Goal: Information Seeking & Learning: Learn about a topic

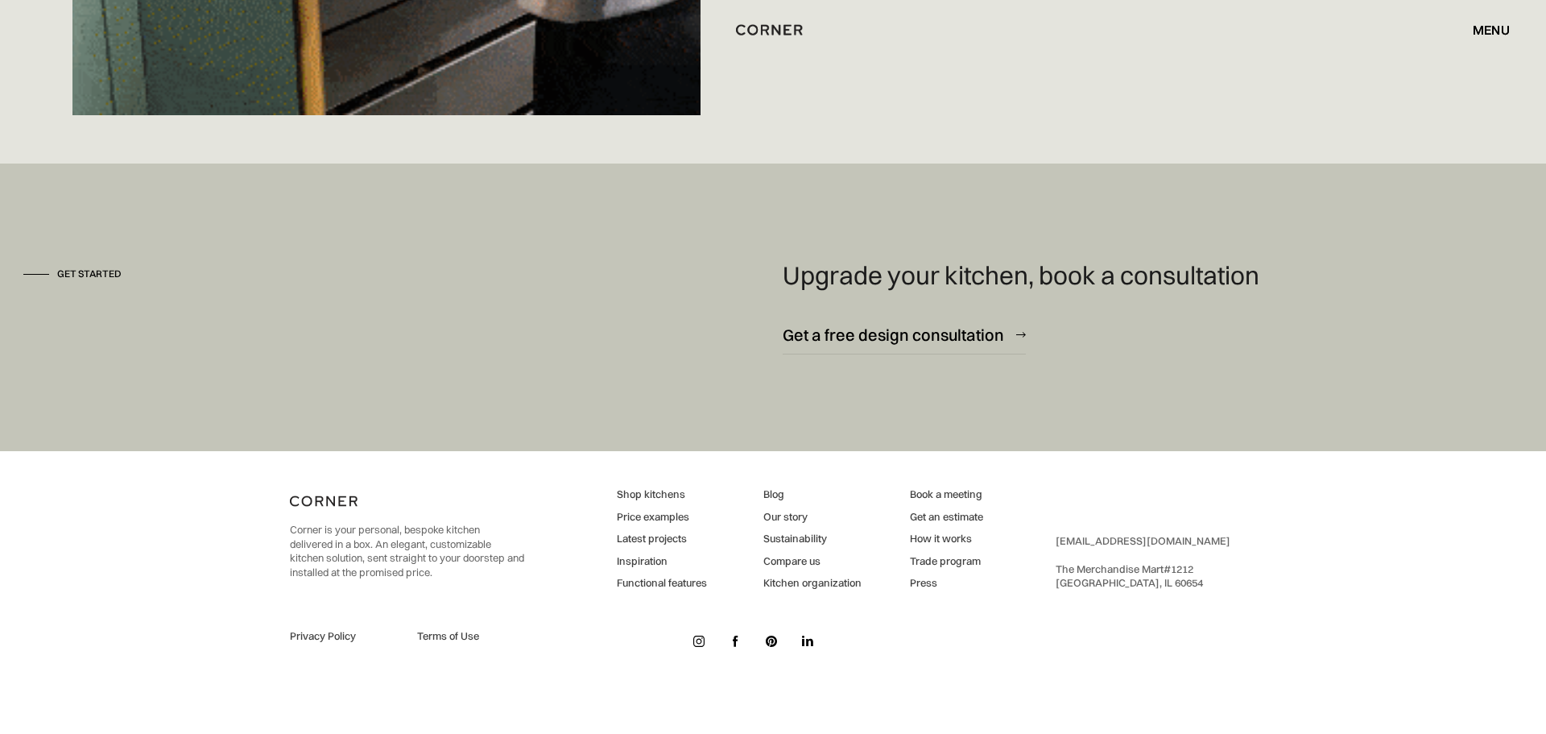
scroll to position [11937, 0]
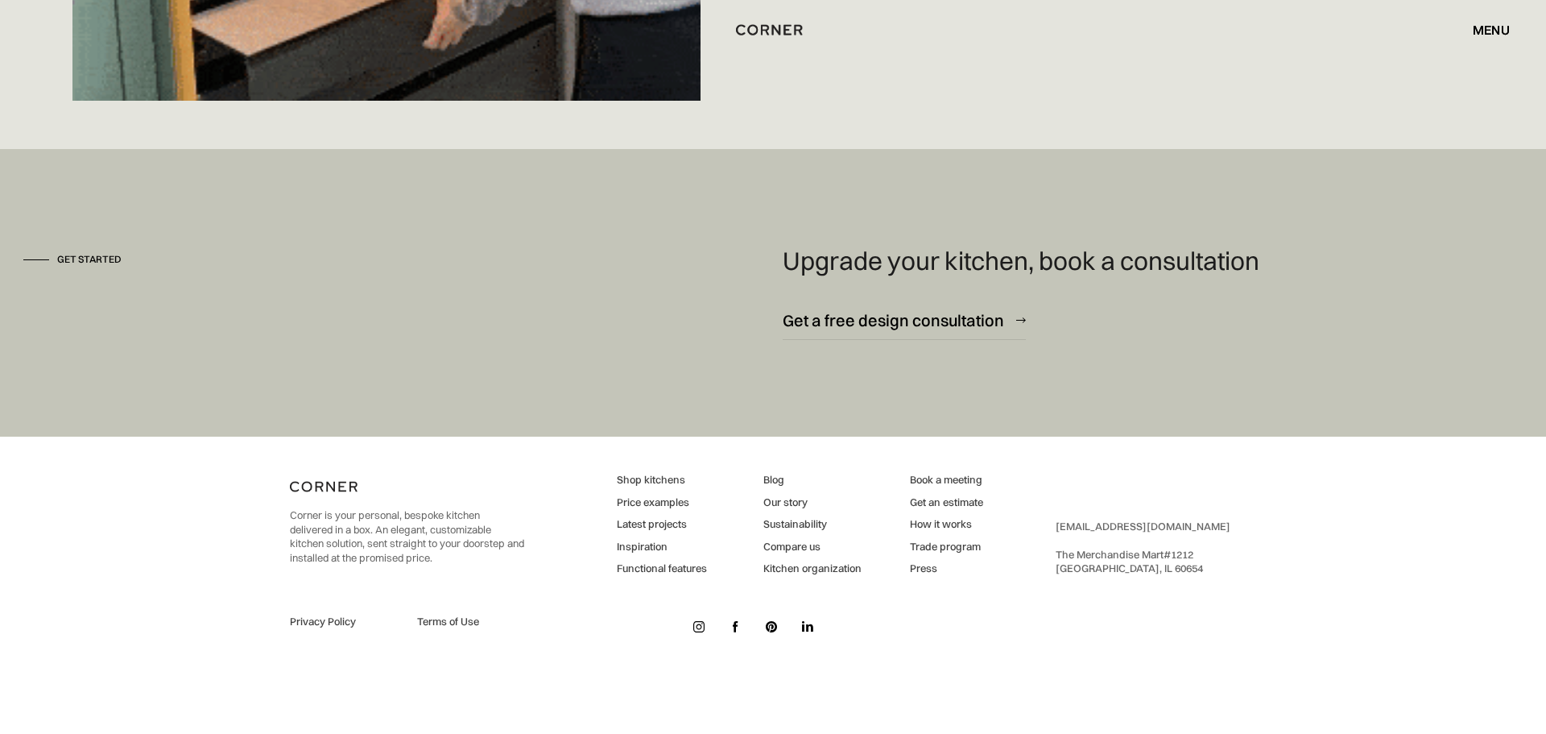
click at [807, 621] on img at bounding box center [807, 626] width 11 height 11
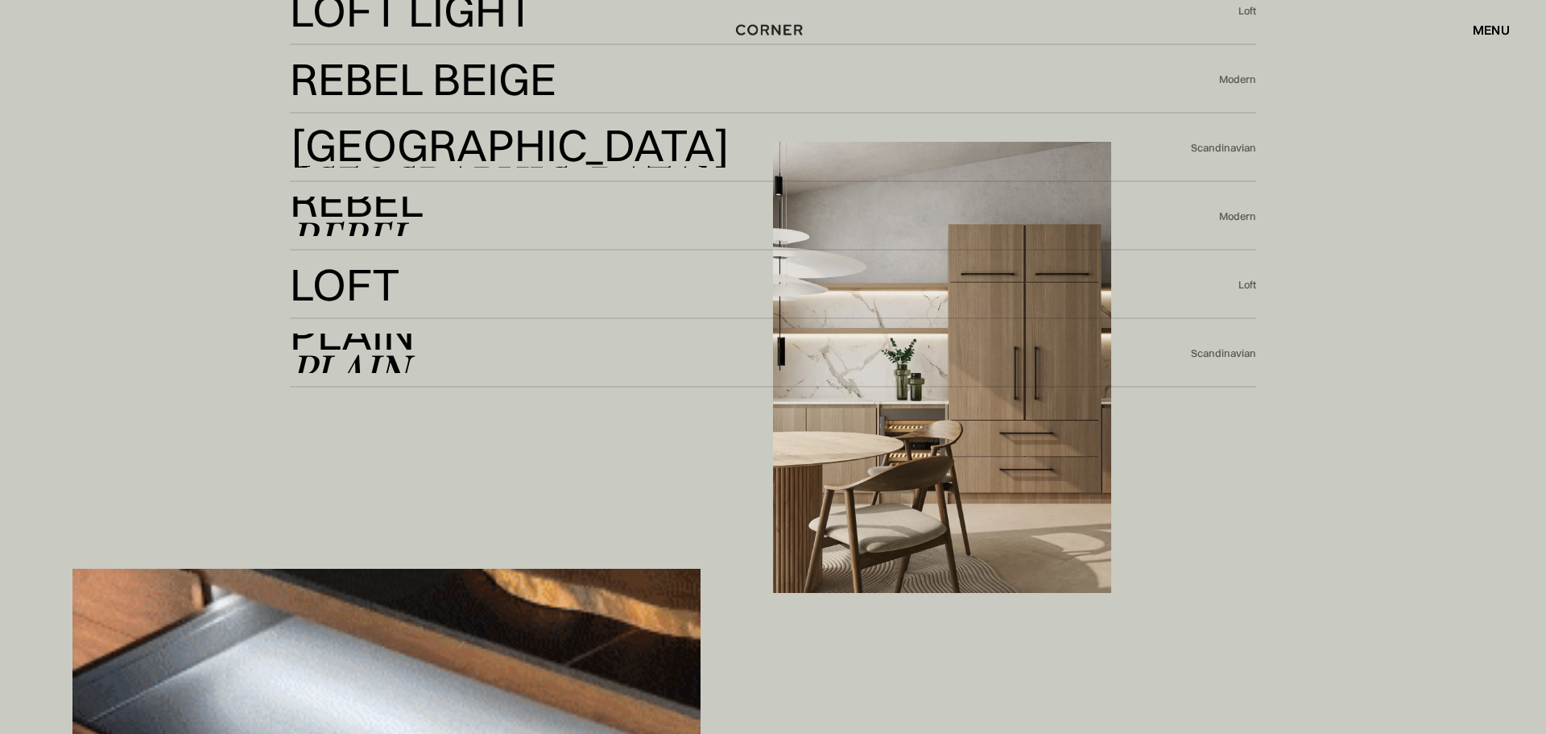
scroll to position [4144, 0]
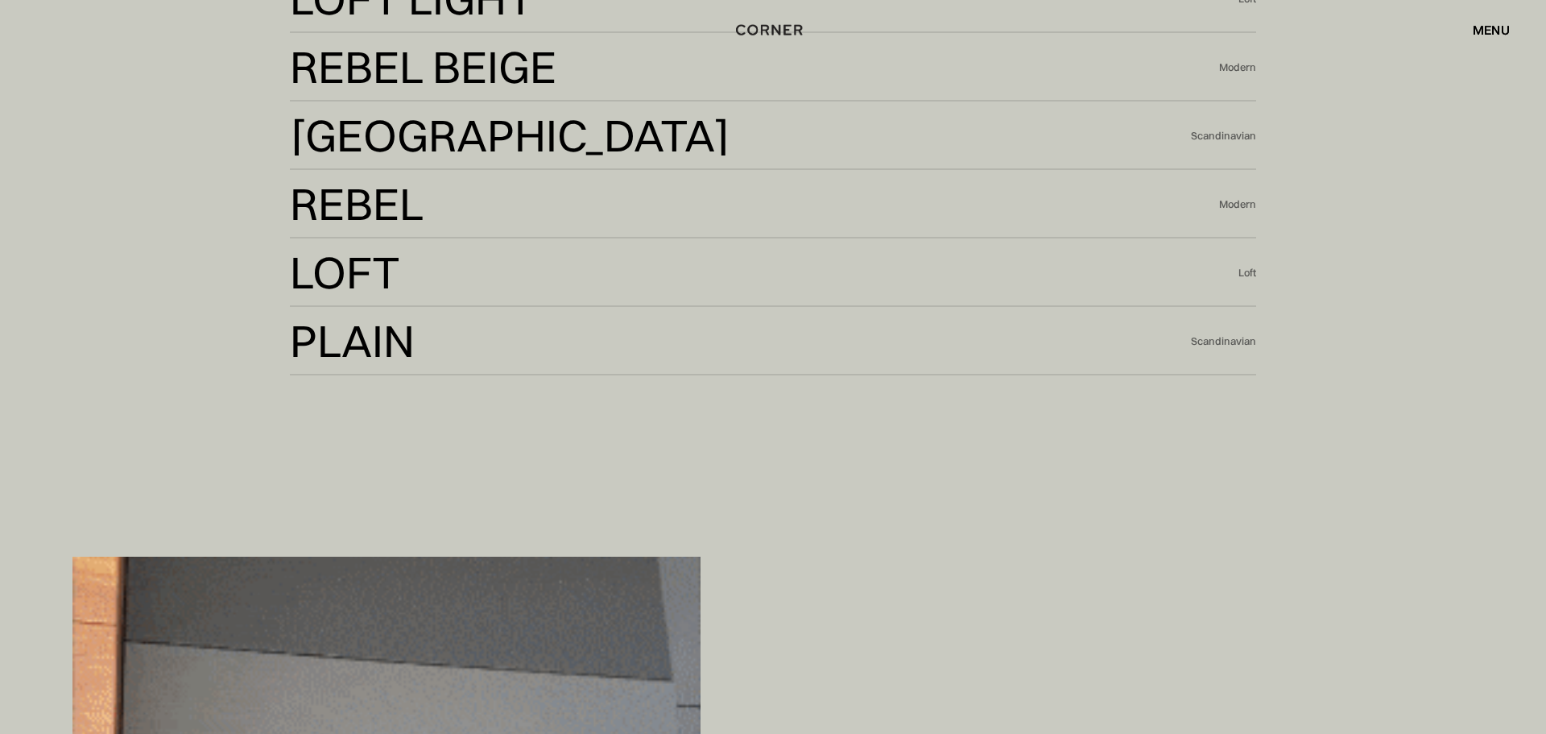
click at [1482, 32] on div "menu" at bounding box center [1491, 29] width 37 height 13
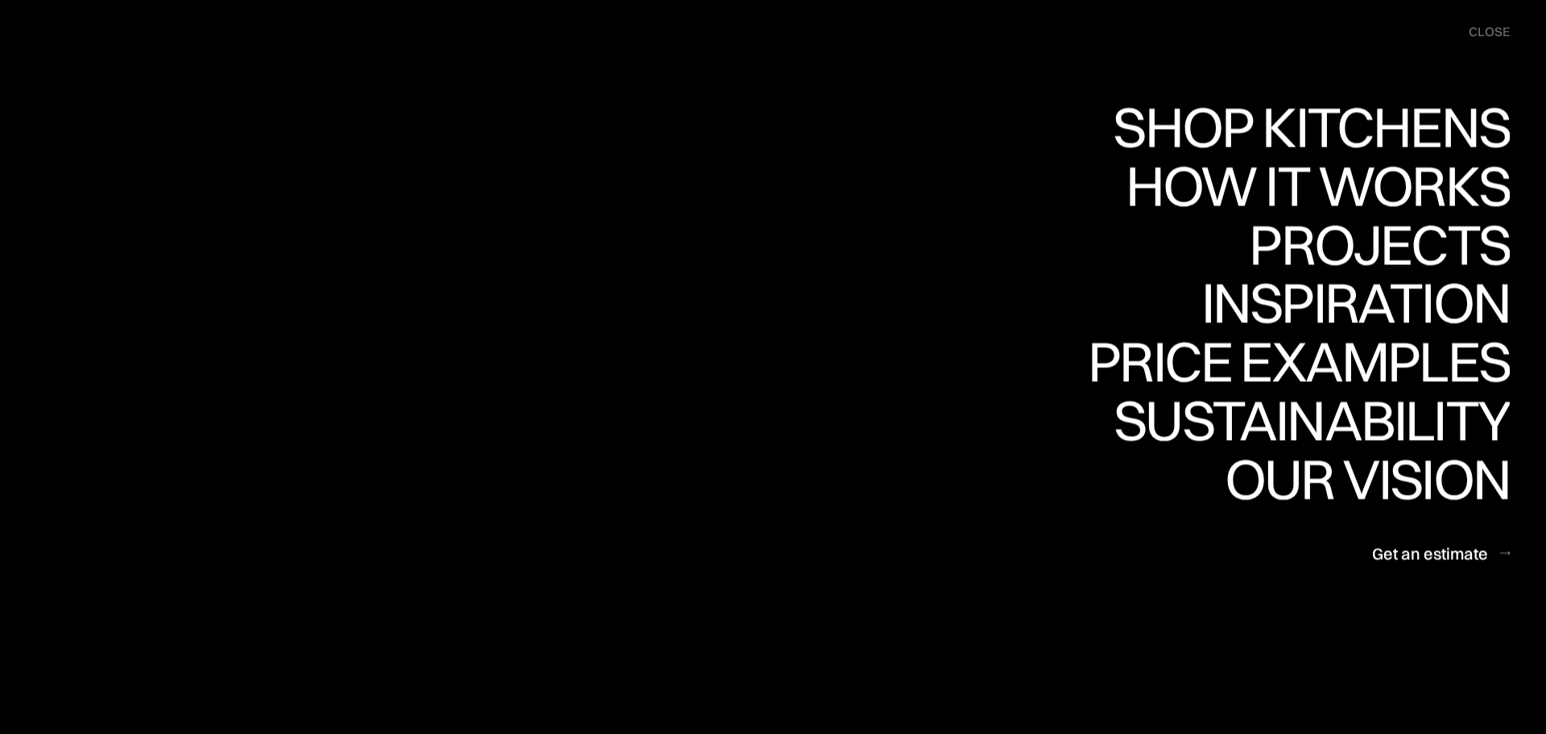
click at [1482, 32] on div "close" at bounding box center [1489, 32] width 41 height 18
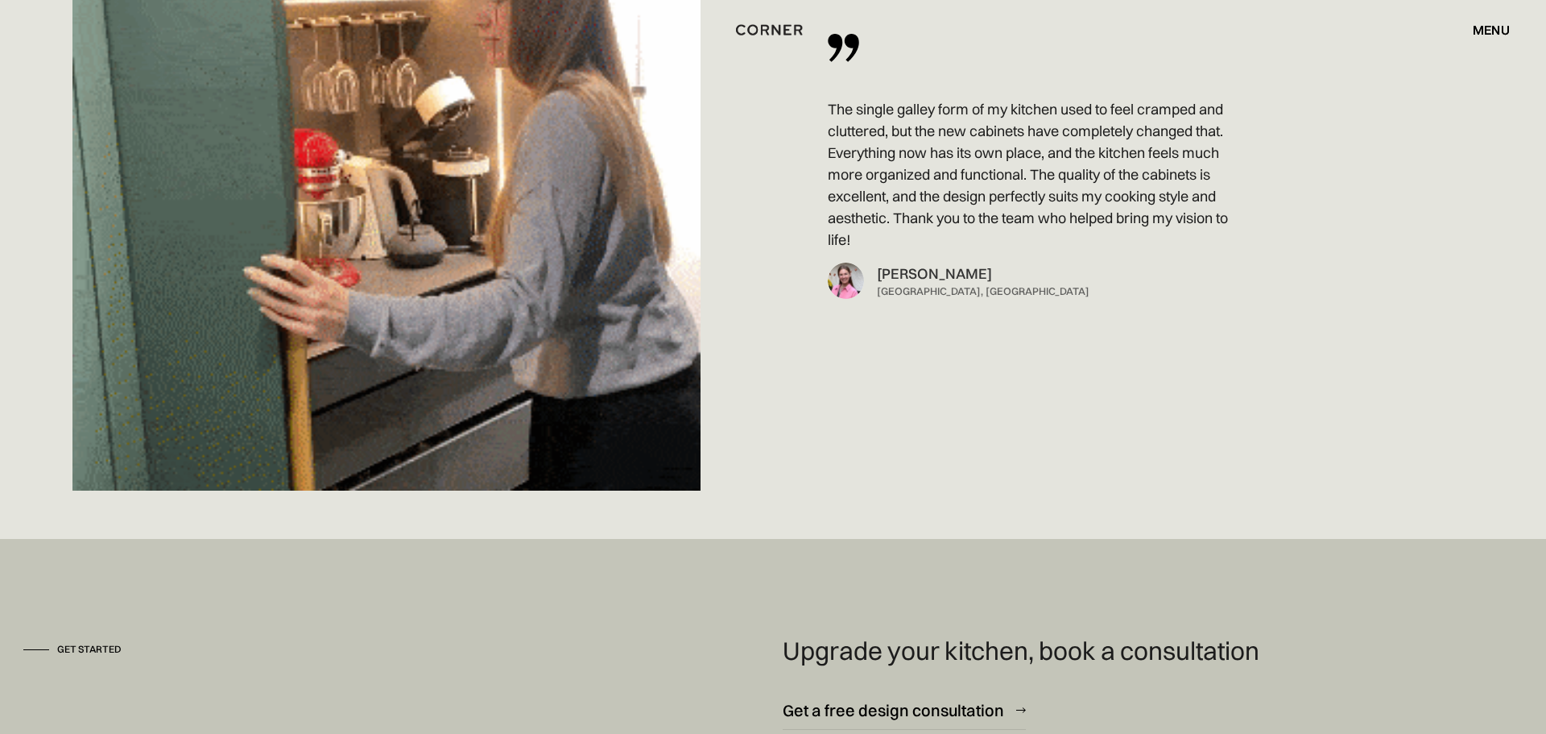
scroll to position [11937, 0]
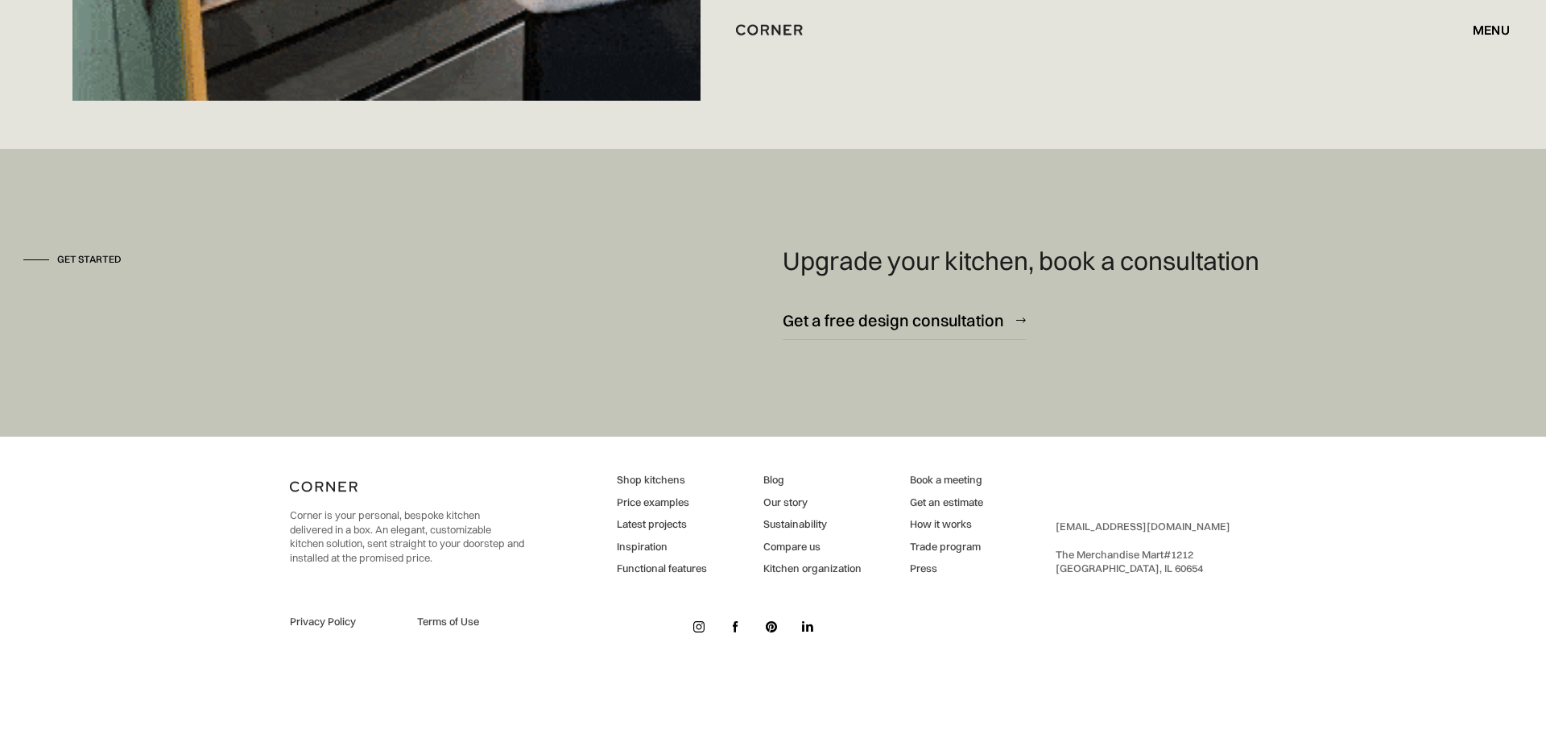
click at [784, 502] on link "Our story" at bounding box center [813, 502] width 98 height 14
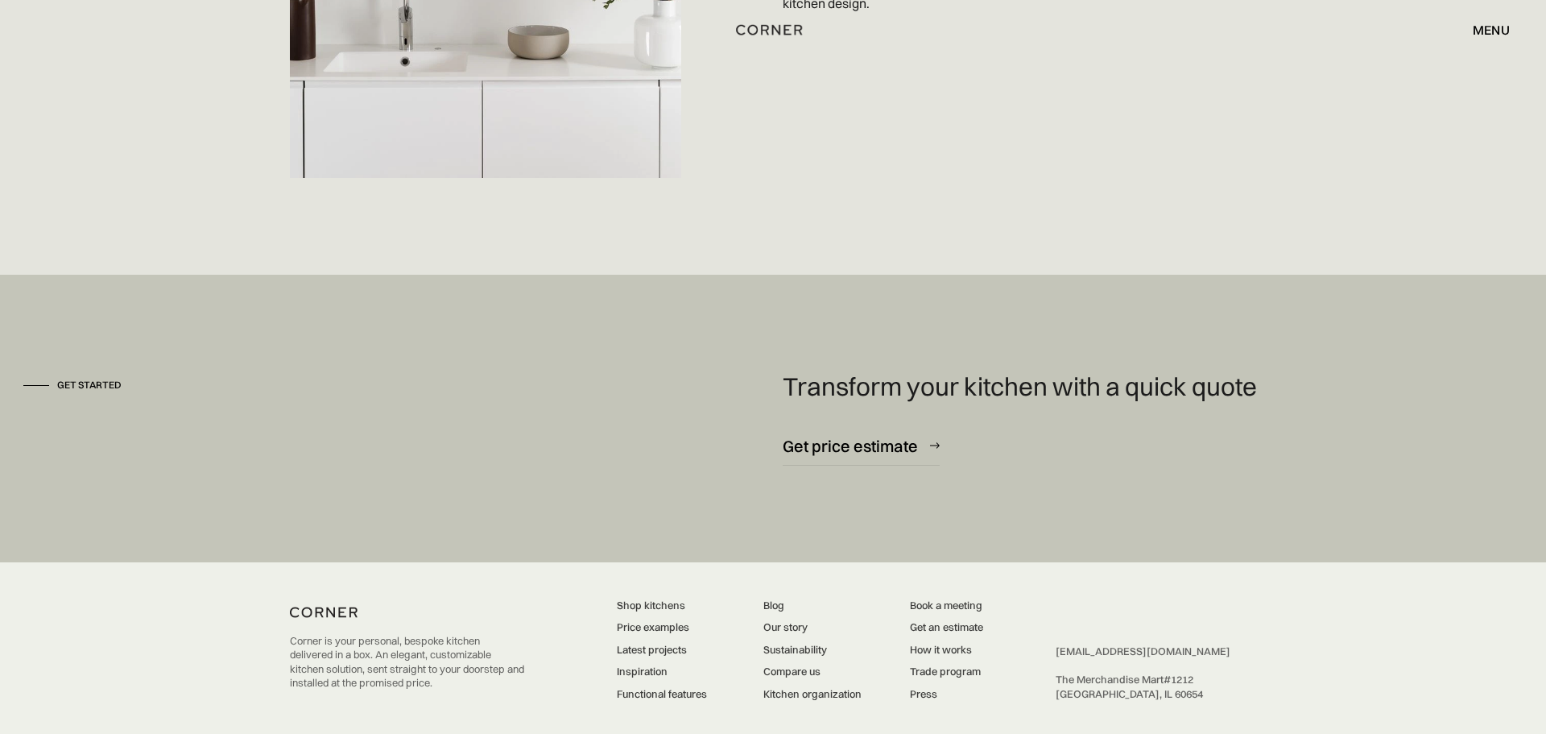
scroll to position [4352, 0]
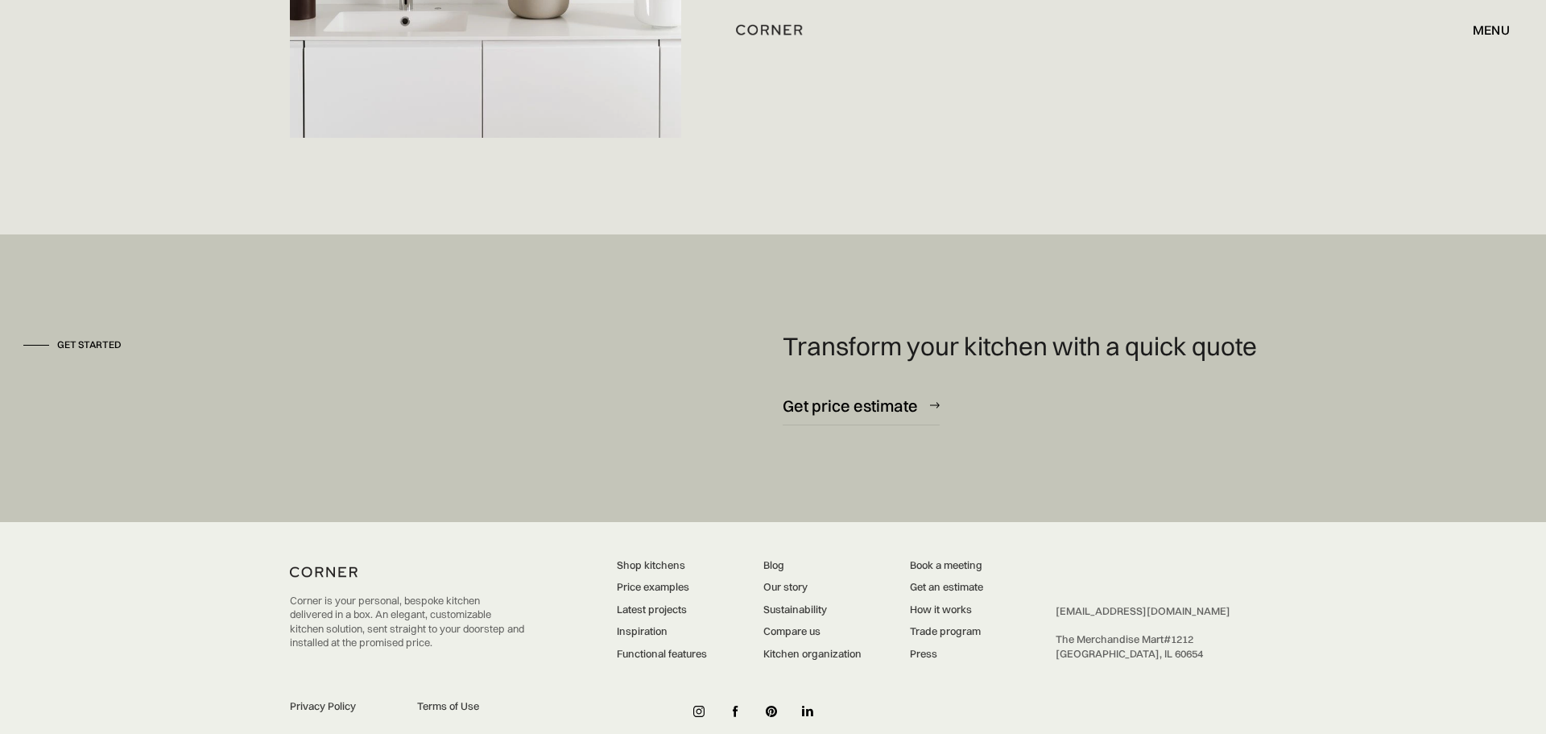
click at [801, 602] on link "Sustainability" at bounding box center [813, 609] width 98 height 14
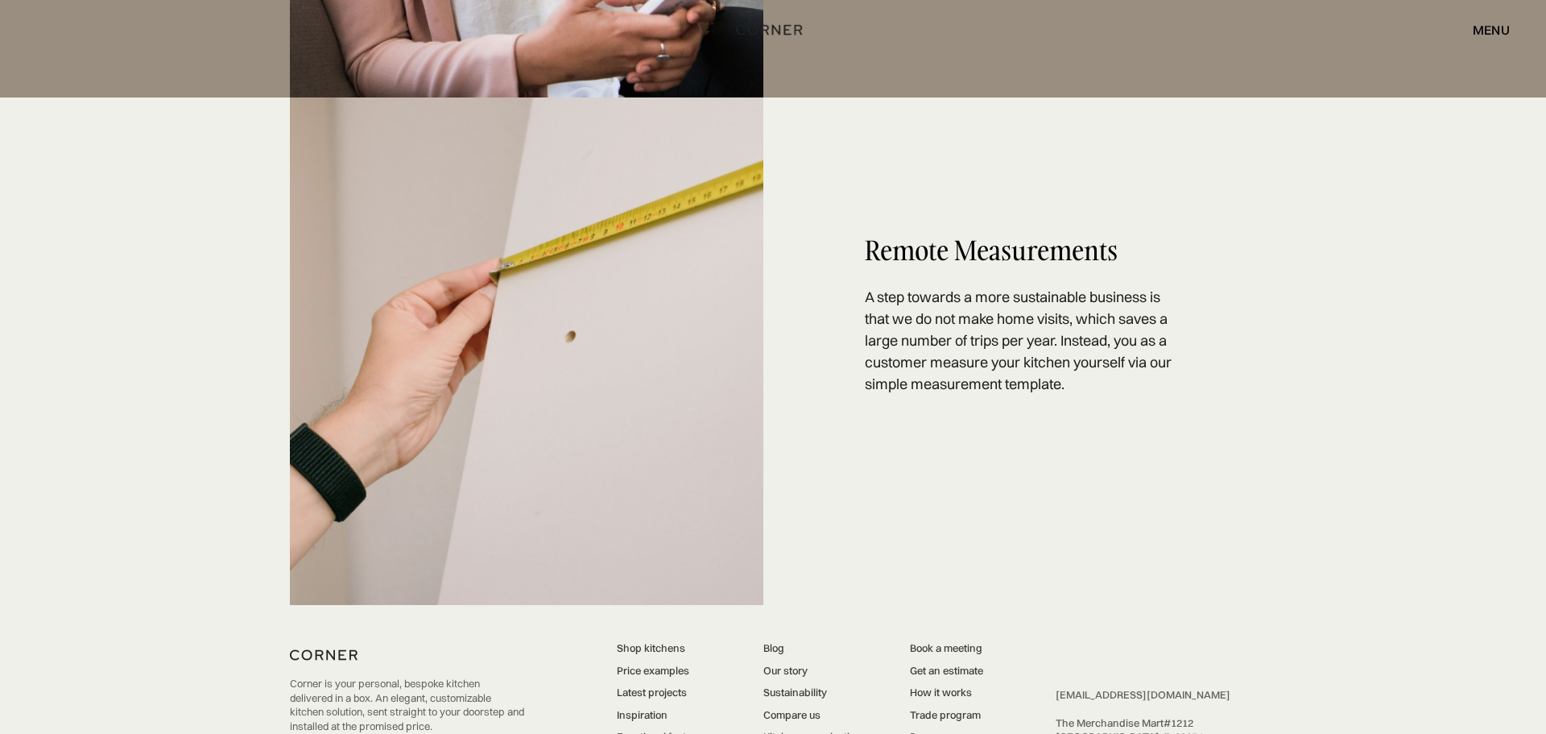
scroll to position [3259, 0]
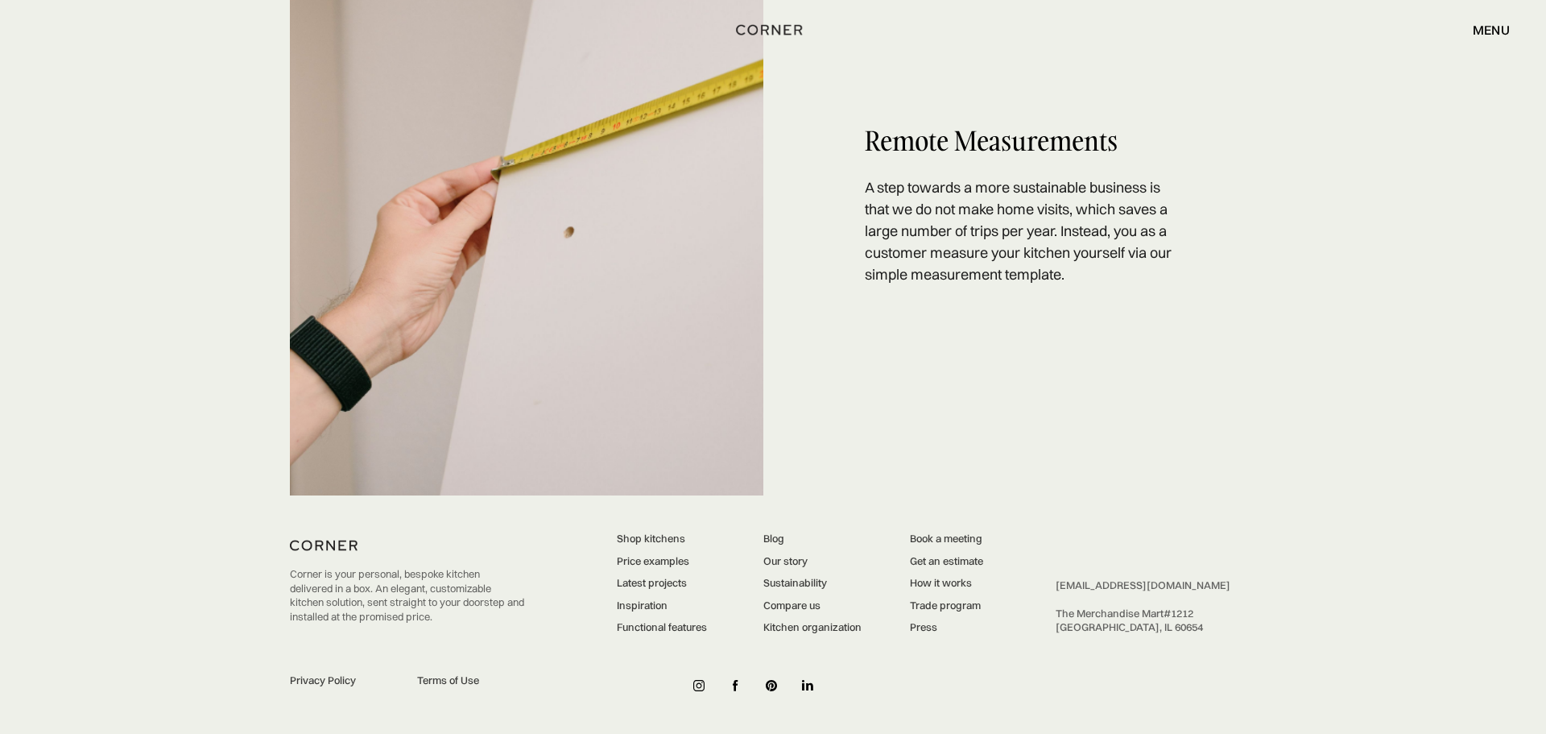
click at [785, 605] on link "Compare us" at bounding box center [813, 605] width 98 height 14
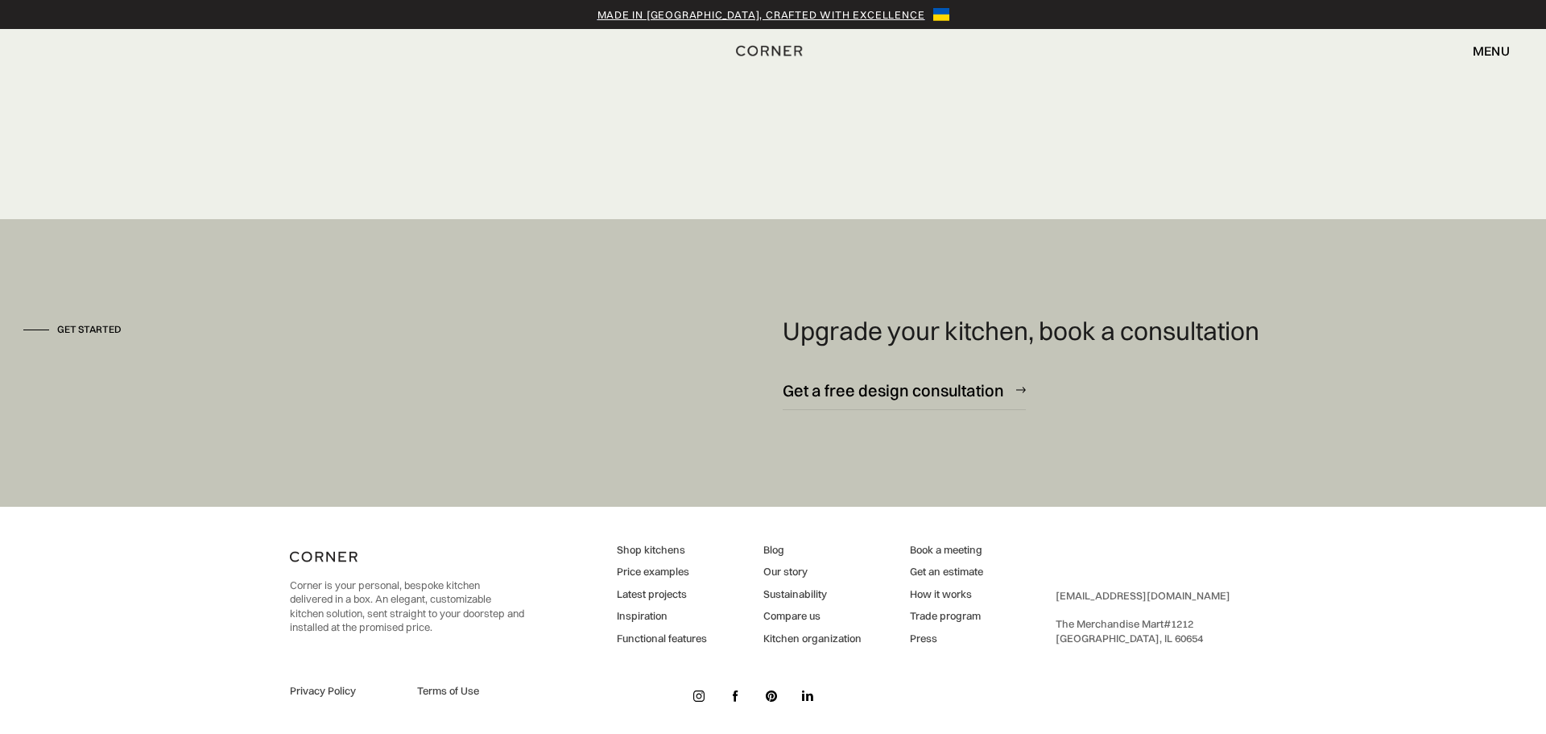
scroll to position [4457, 0]
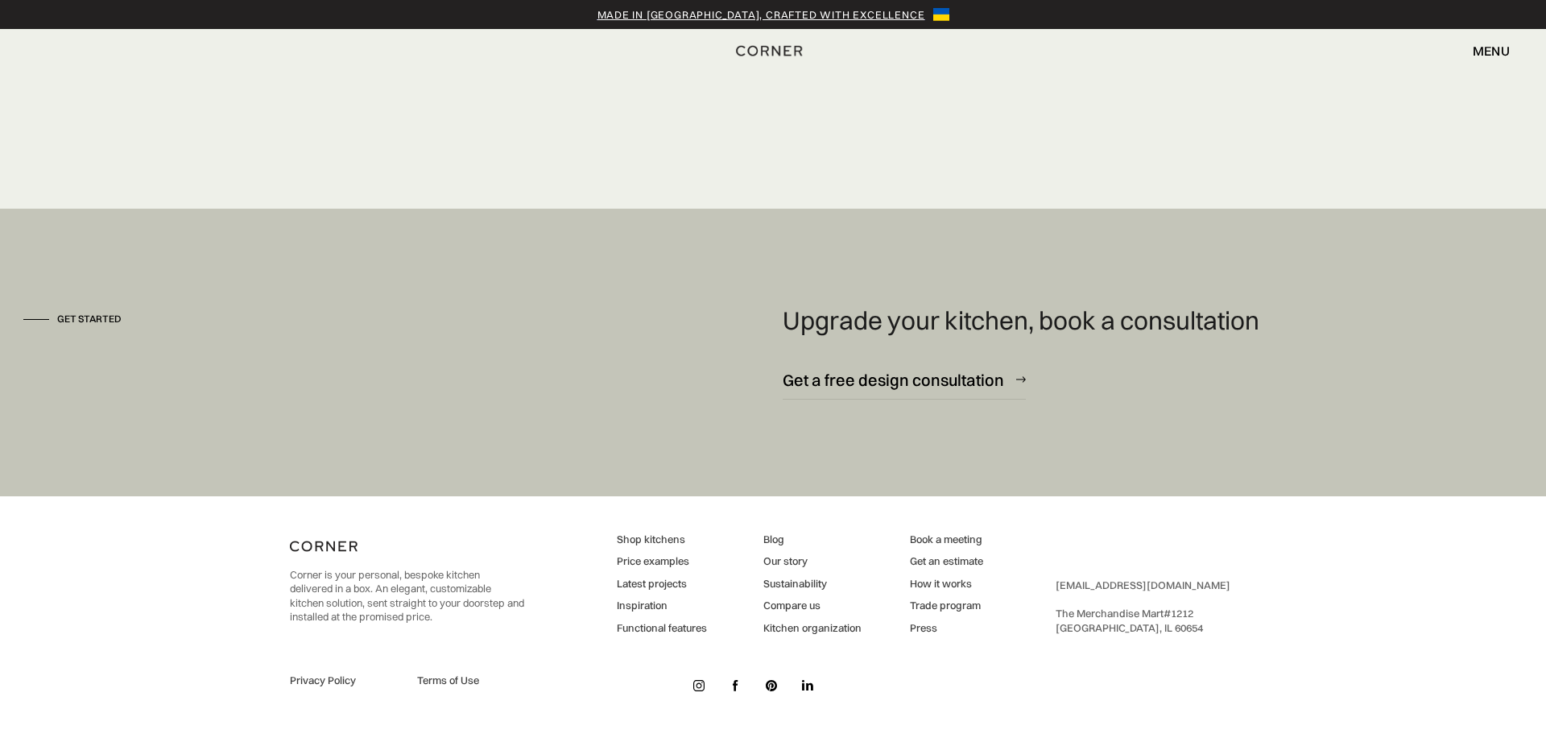
click at [937, 581] on link "How it works" at bounding box center [946, 584] width 73 height 14
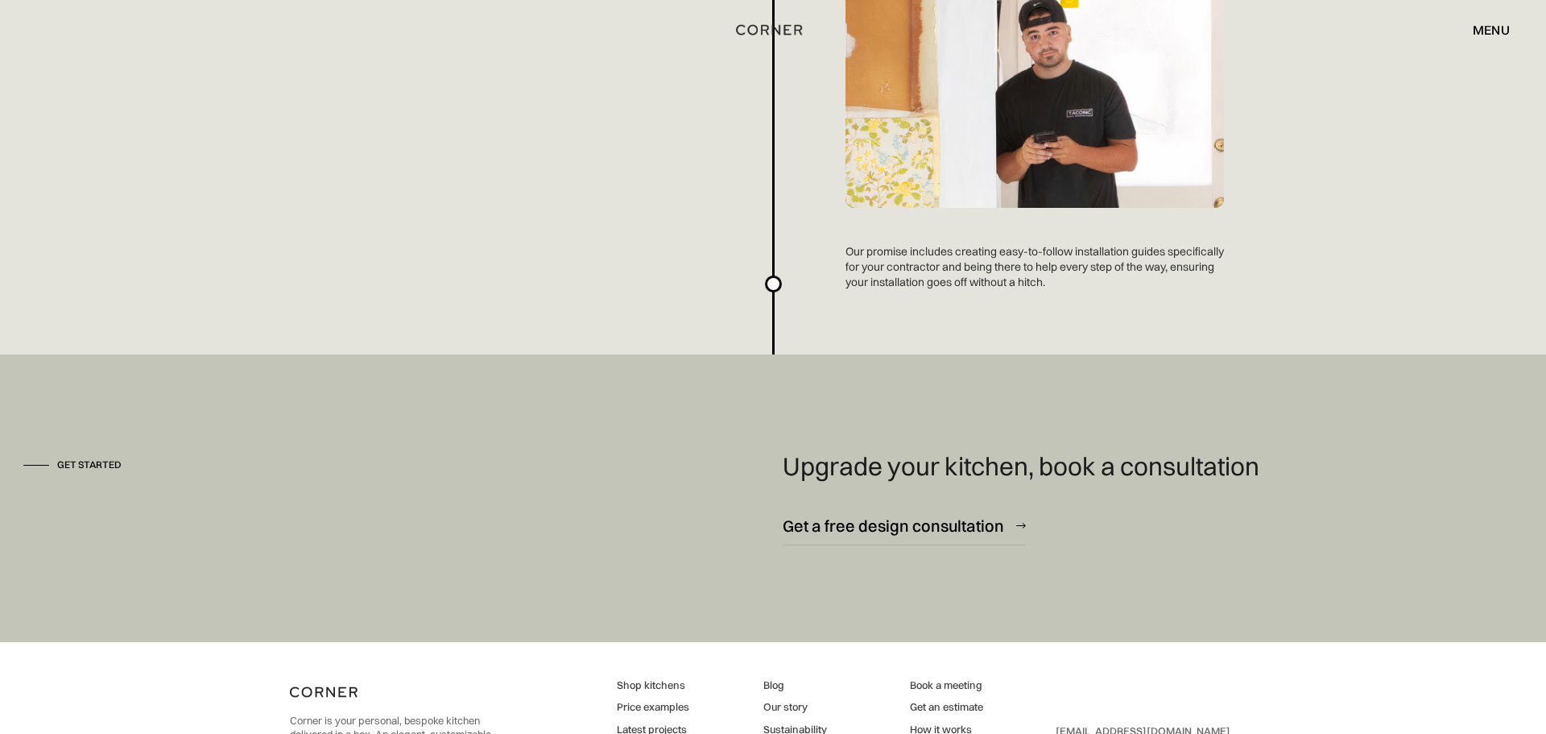
scroll to position [4329, 0]
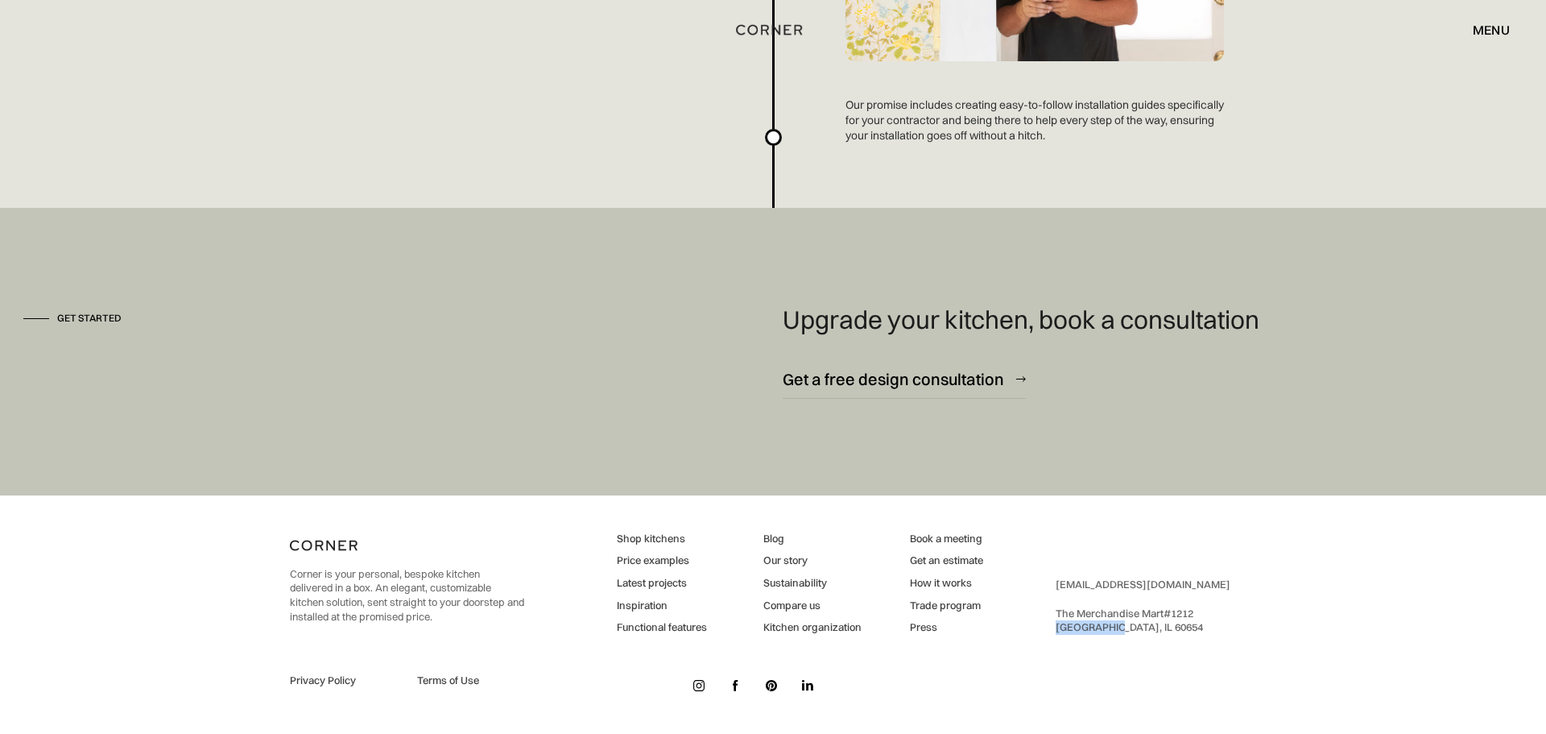
drag, startPoint x: 1057, startPoint y: 629, endPoint x: 1105, endPoint y: 639, distance: 48.5
click at [1106, 639] on div "Corner is your personal, bespoke kitchen delivered in a box. An elegant, custom…" at bounding box center [773, 614] width 966 height 238
